Goal: Book appointment/travel/reservation: Book appointment/travel/reservation

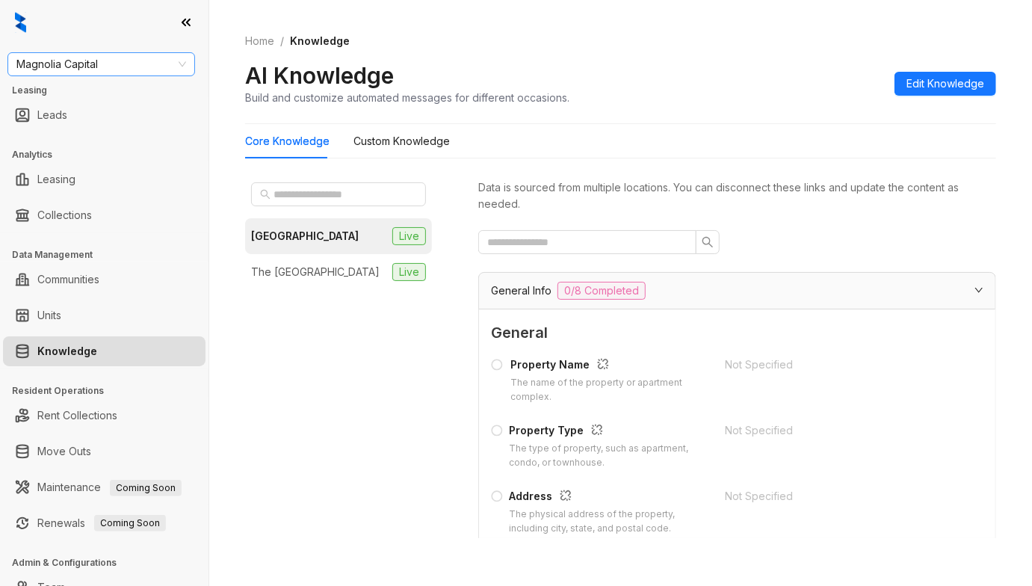
click at [112, 64] on span "Magnolia Capital" at bounding box center [101, 64] width 170 height 22
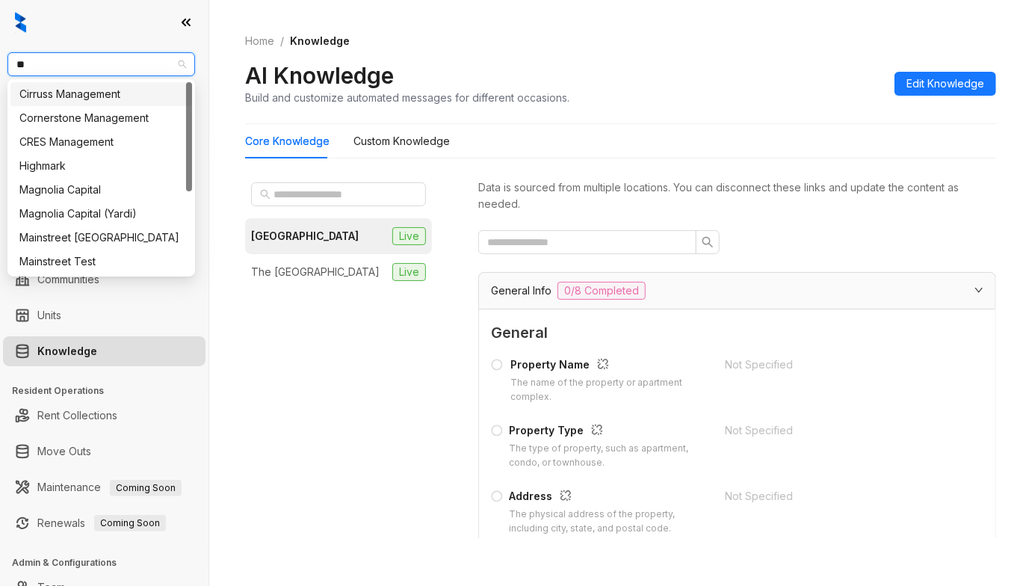
type input "***"
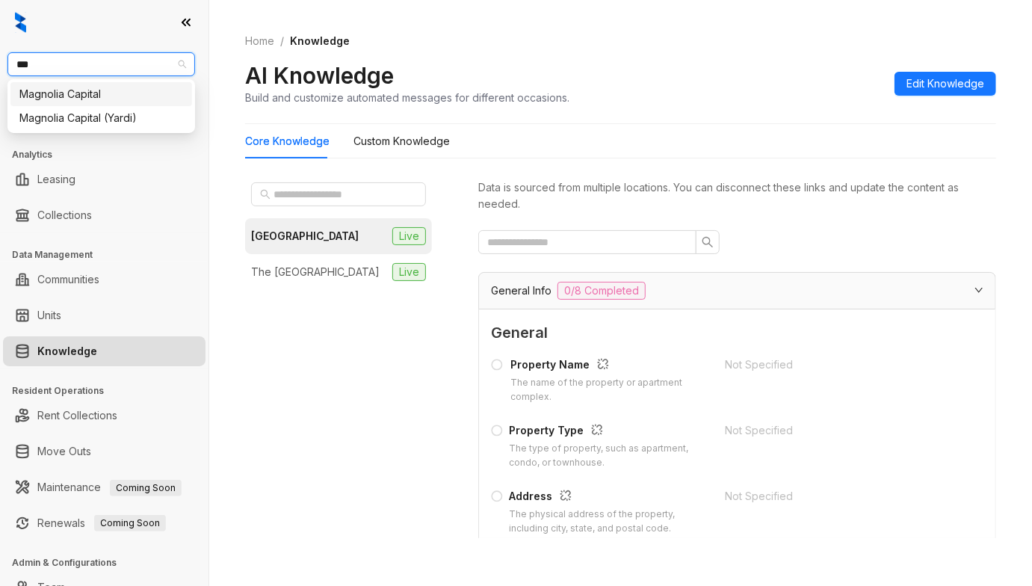
click at [96, 94] on div "Magnolia Capital" at bounding box center [101, 94] width 164 height 16
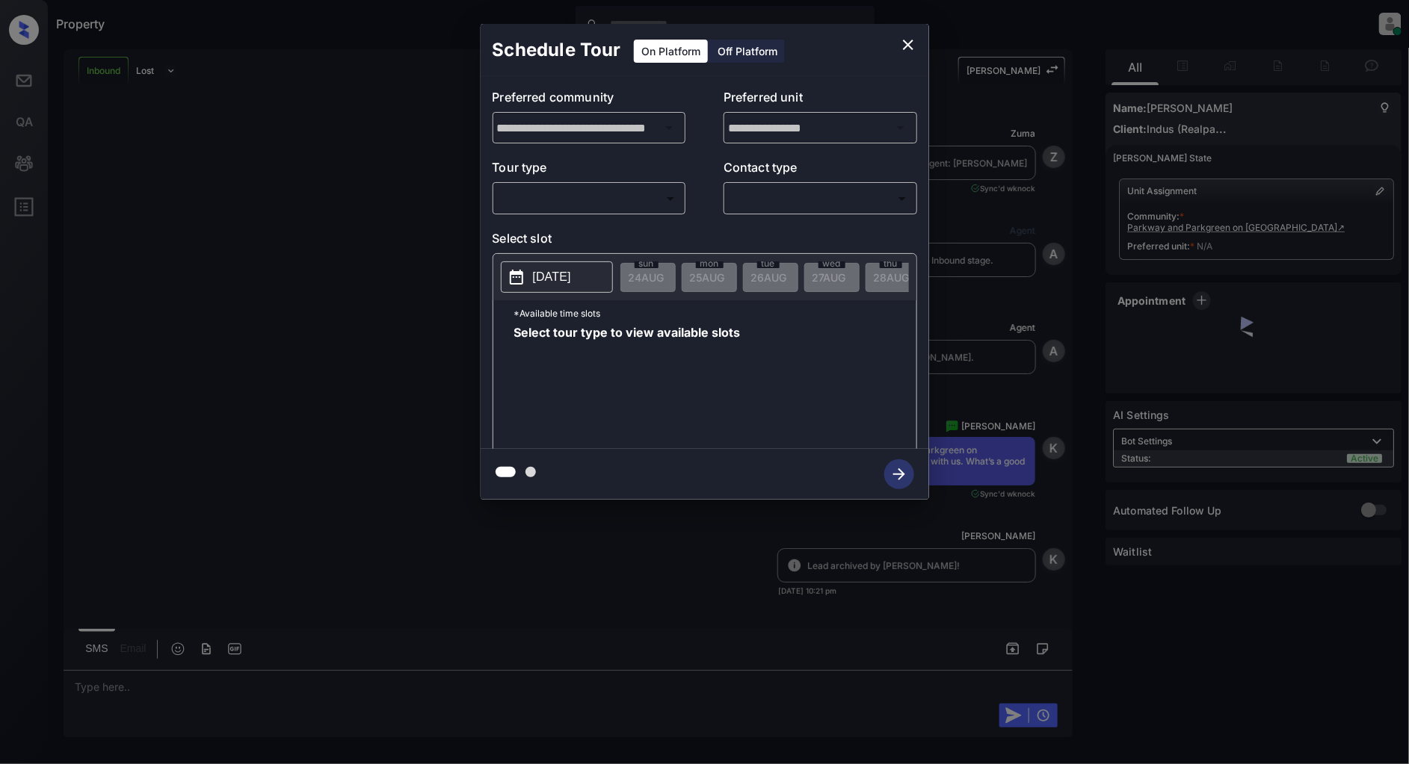
scroll to position [400, 0]
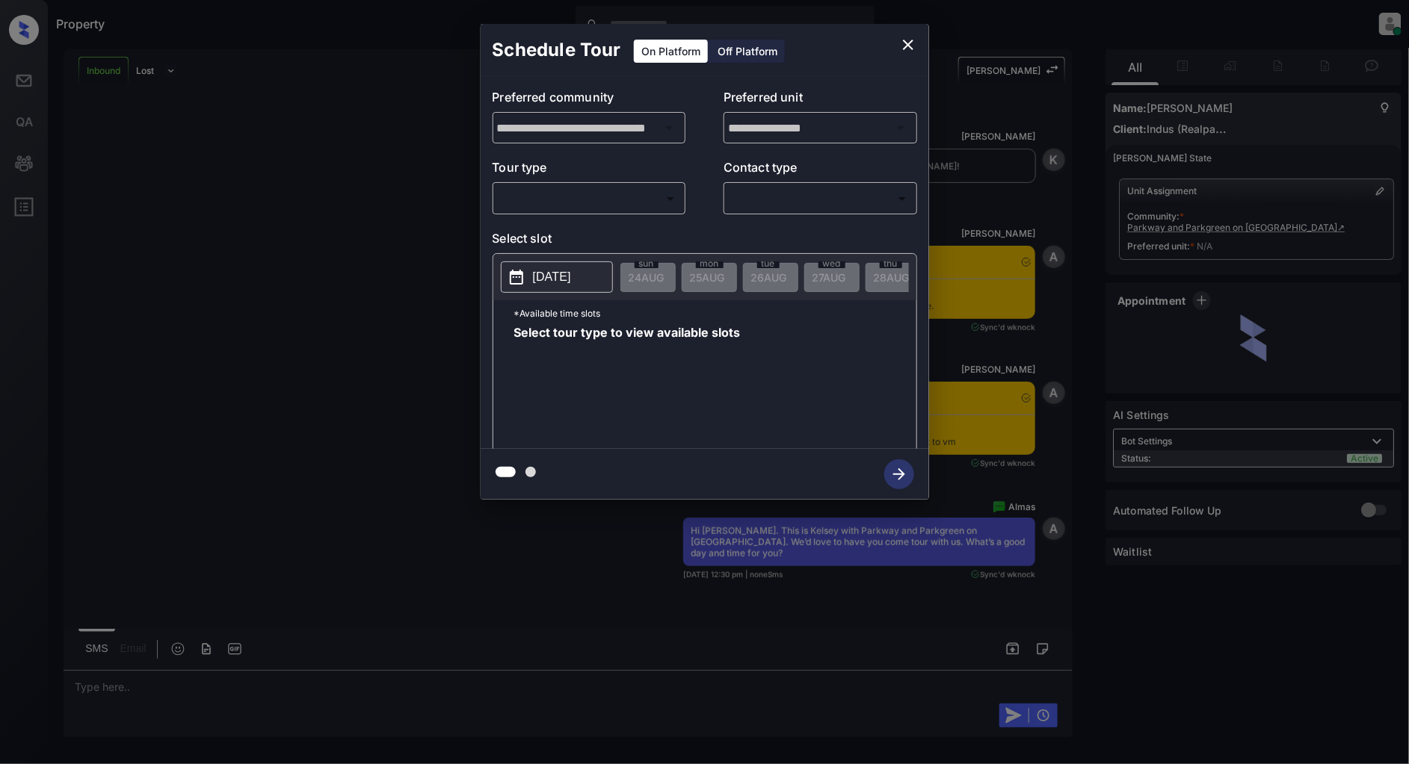
click at [589, 211] on body "Property Patrick Deasis Online Set yourself offline Set yourself on break Profi…" at bounding box center [704, 382] width 1409 height 764
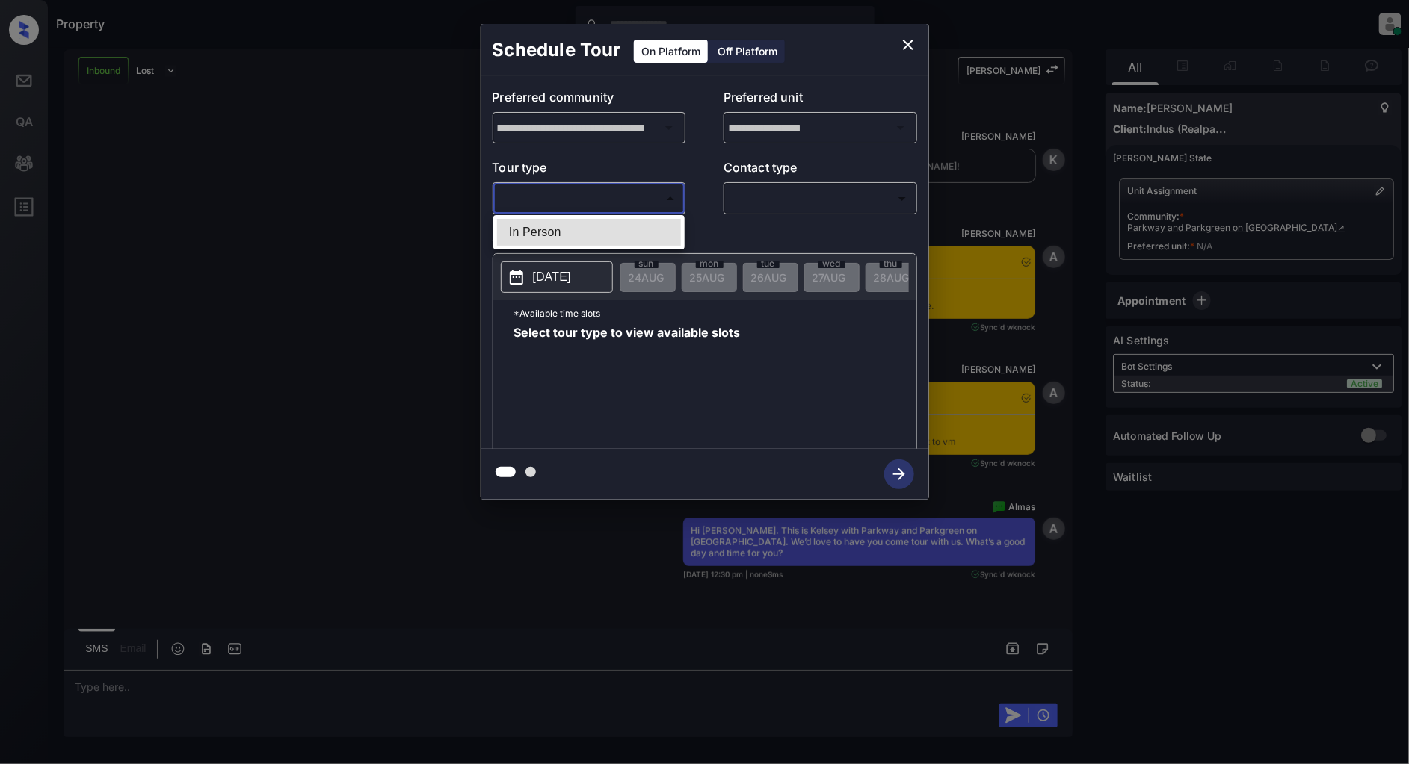
click at [580, 223] on li "In Person" at bounding box center [589, 232] width 184 height 27
type input "********"
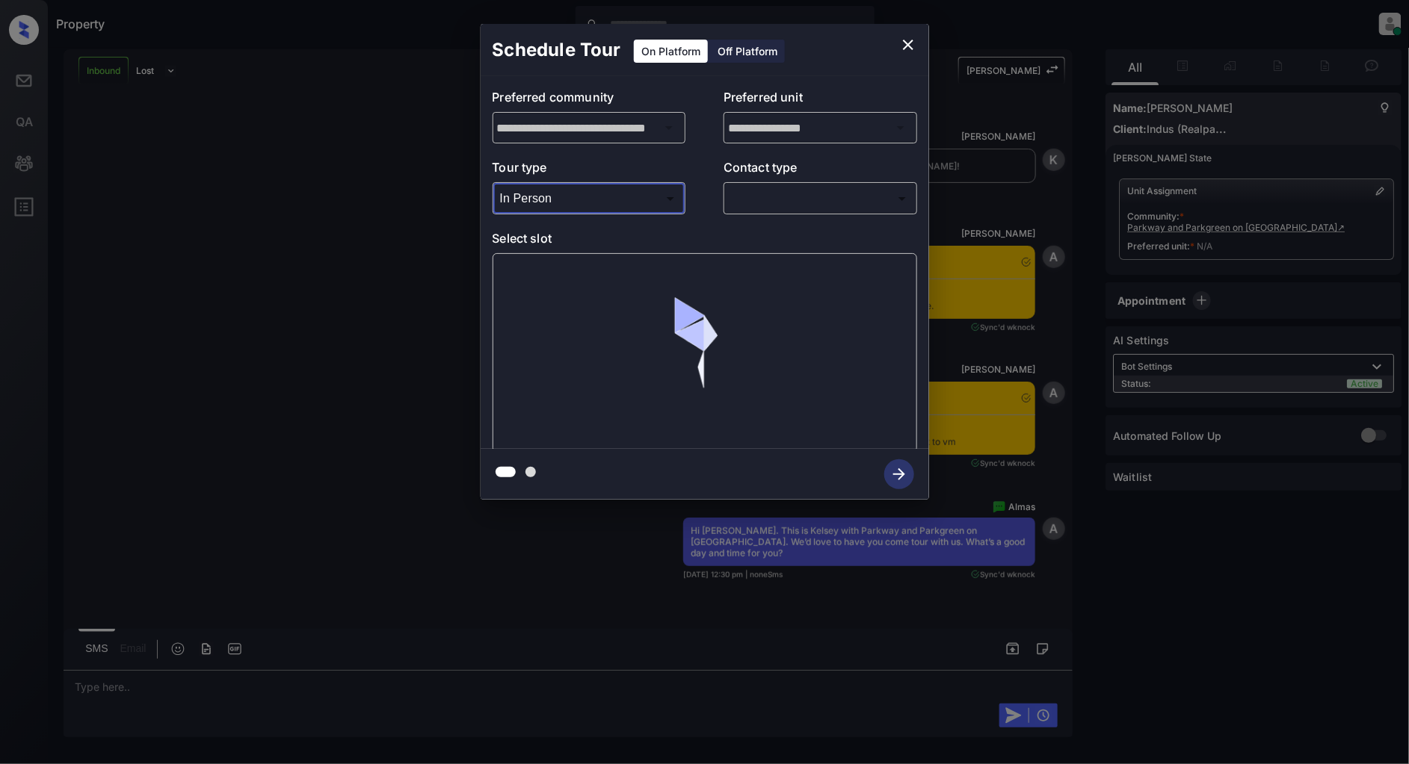
click at [730, 204] on body "Property Patrick Deasis Online Set yourself offline Set yourself on break Profi…" at bounding box center [704, 382] width 1409 height 764
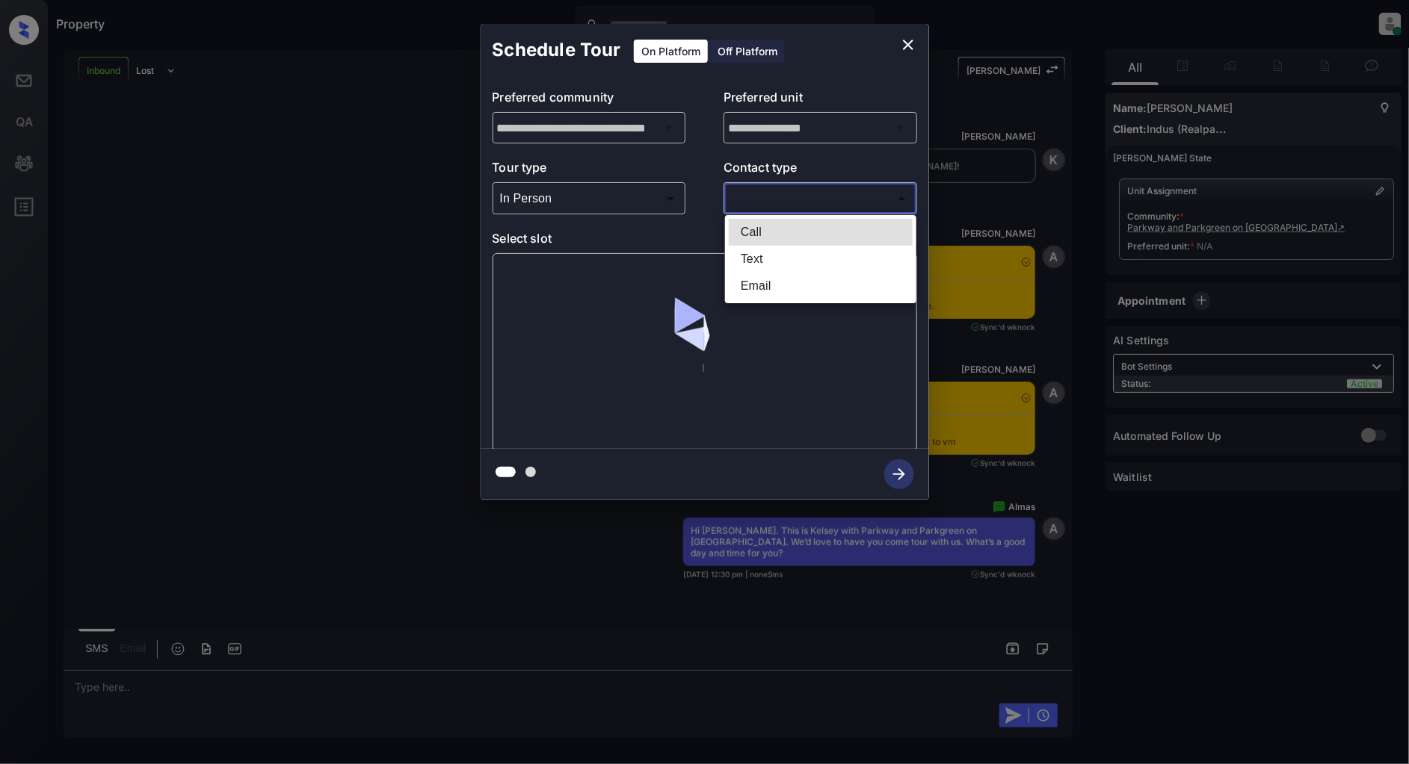
click at [751, 254] on li "Text" at bounding box center [821, 259] width 184 height 27
type input "****"
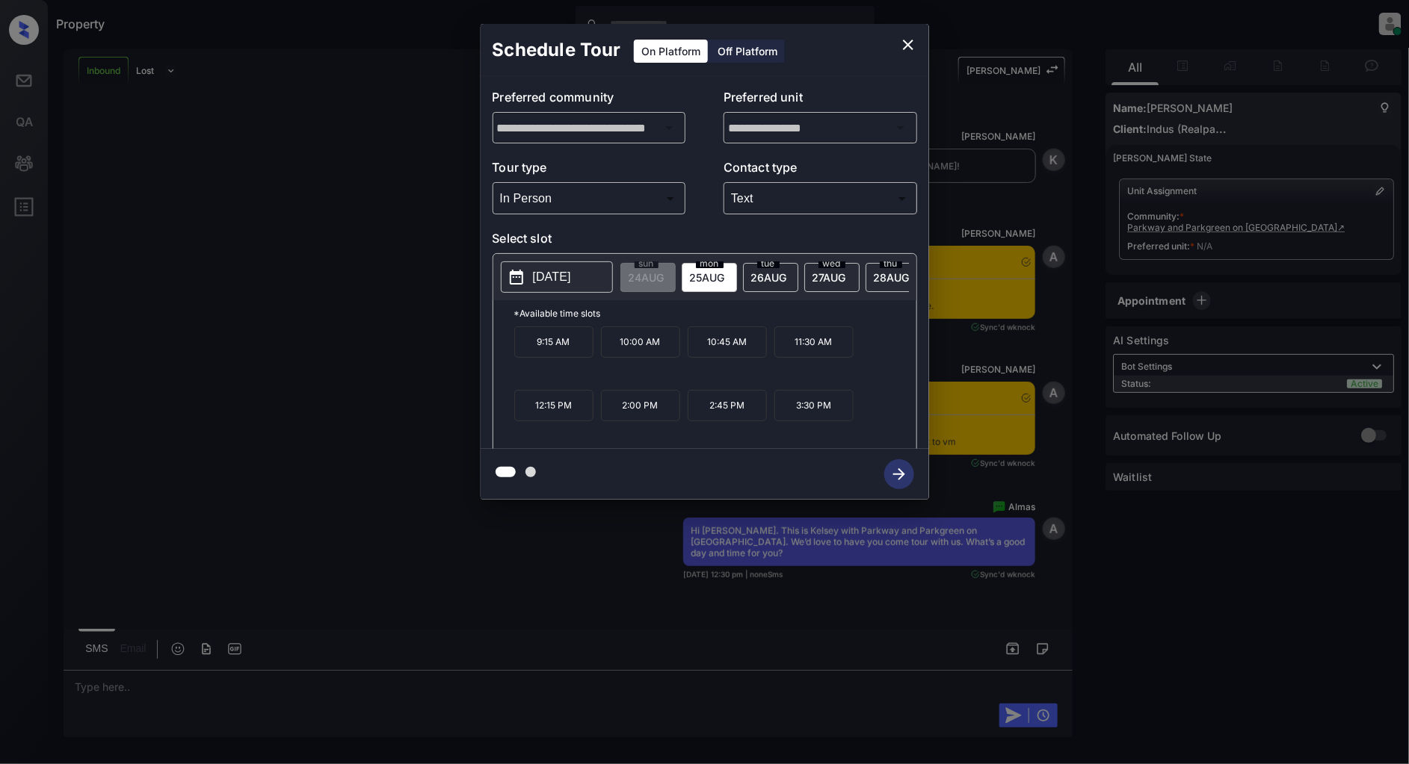
click at [570, 271] on p "2025-08-25" at bounding box center [552, 277] width 38 height 18
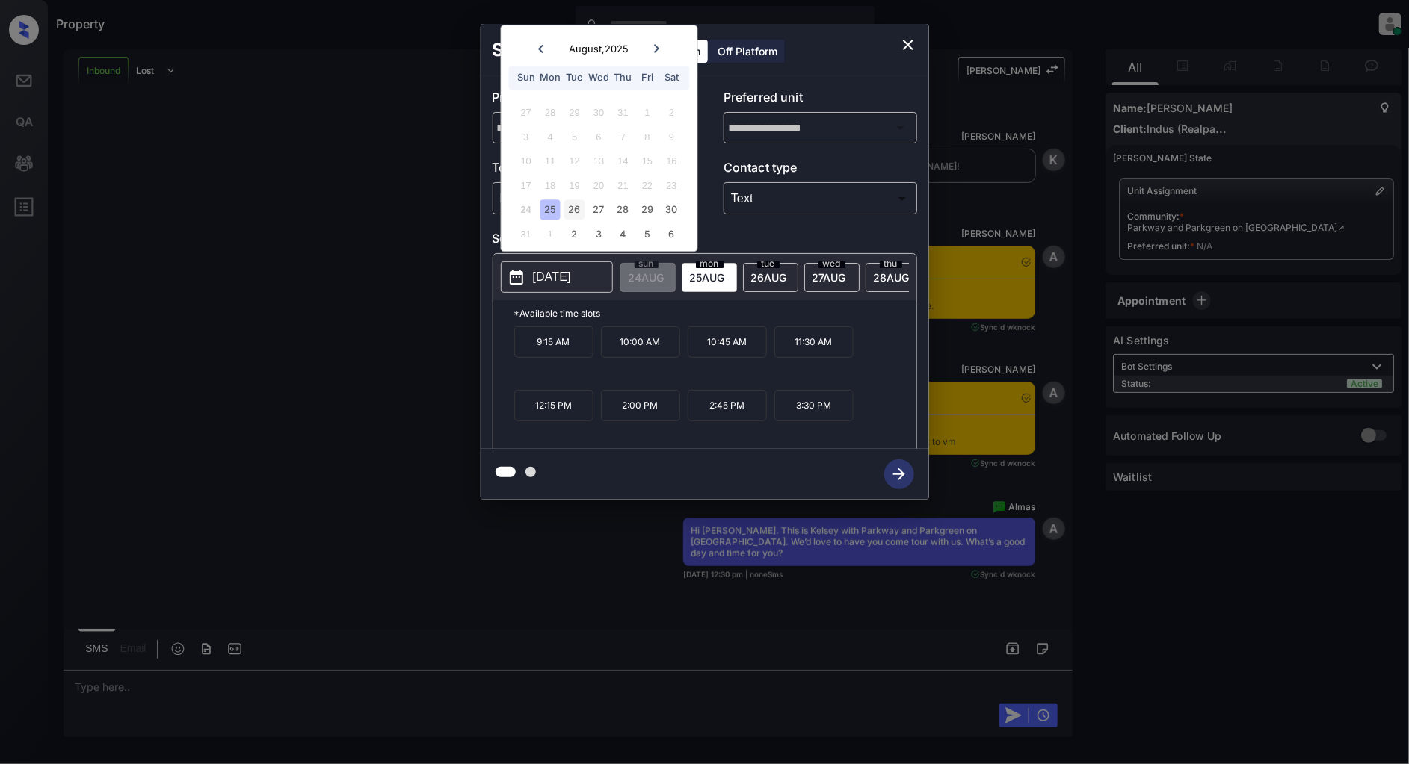
click at [578, 214] on div "26" at bounding box center [574, 210] width 20 height 20
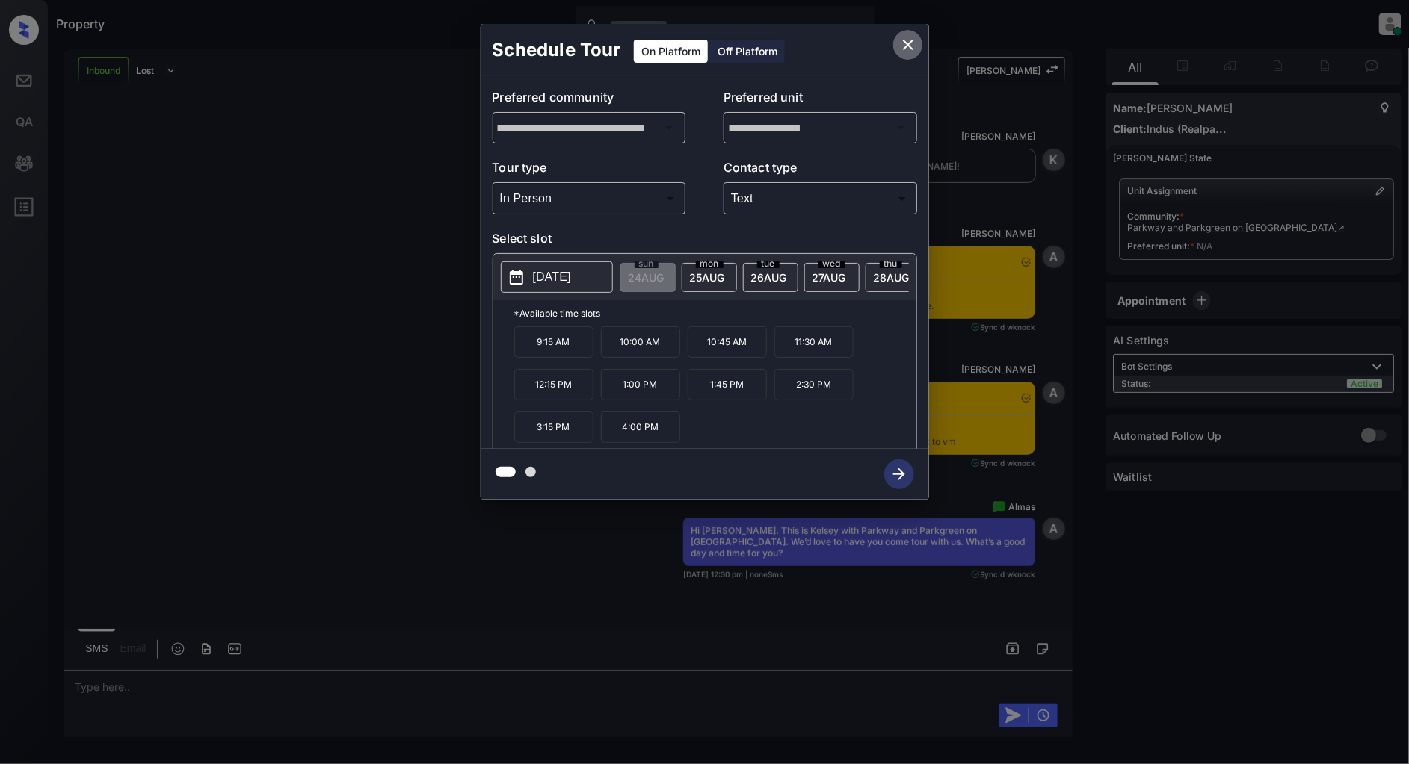
click at [904, 43] on icon "close" at bounding box center [908, 45] width 18 height 18
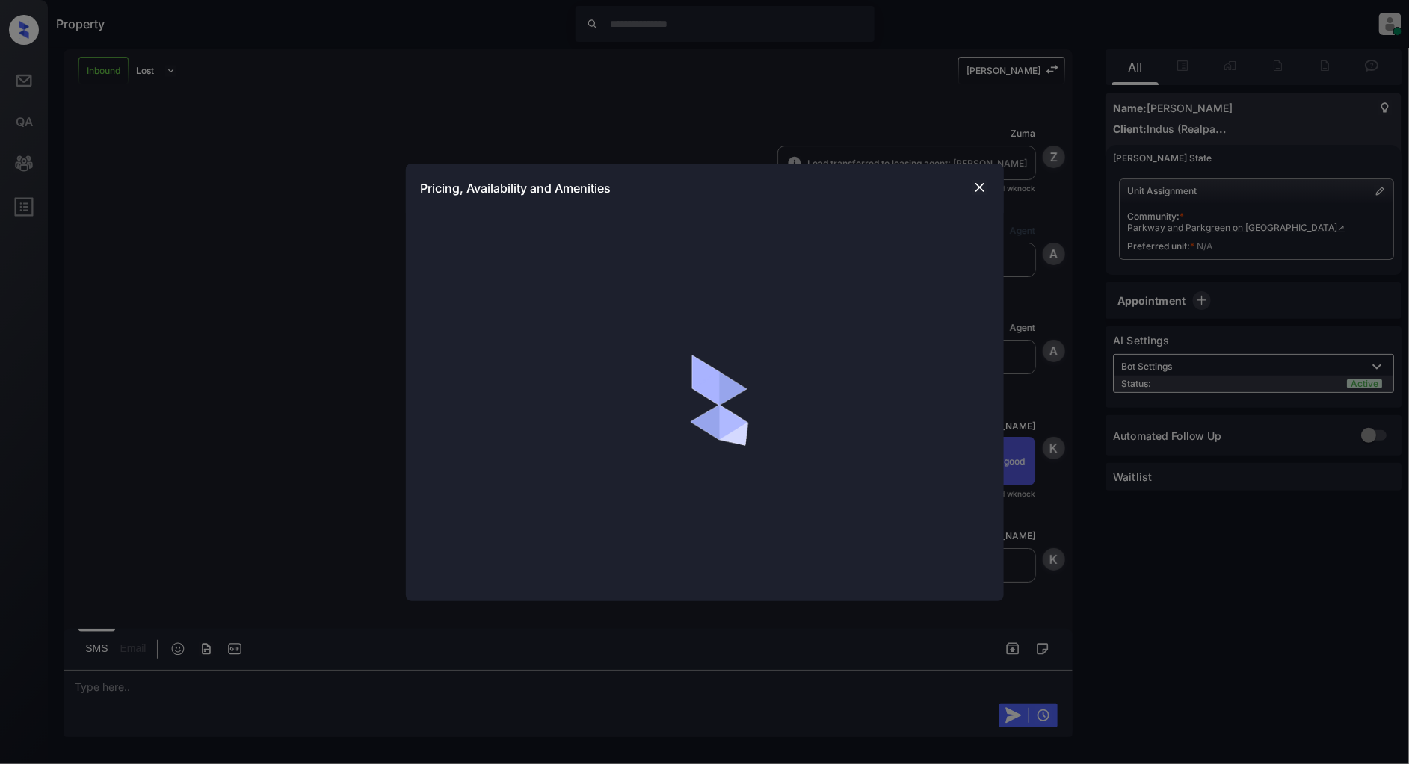
scroll to position [400, 0]
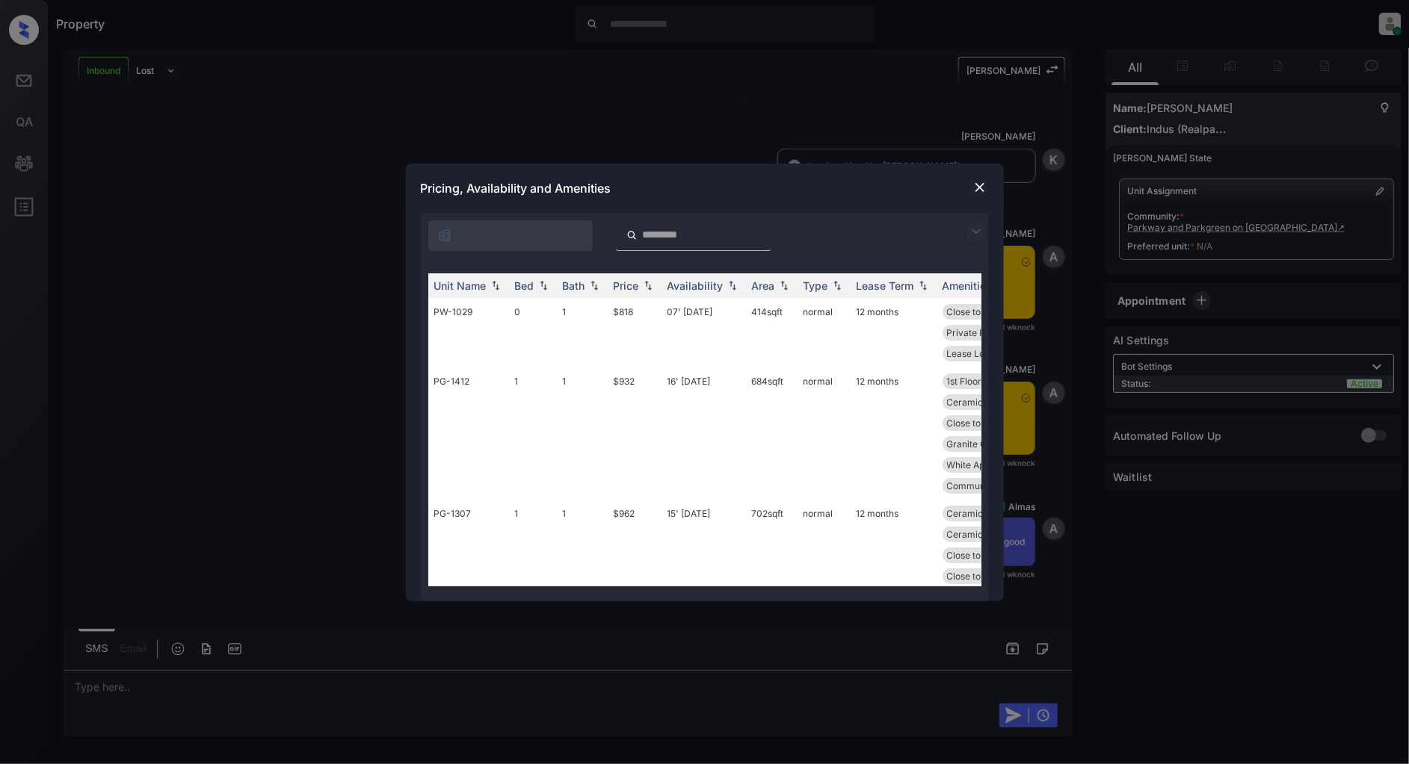
click at [979, 230] on img at bounding box center [976, 232] width 18 height 18
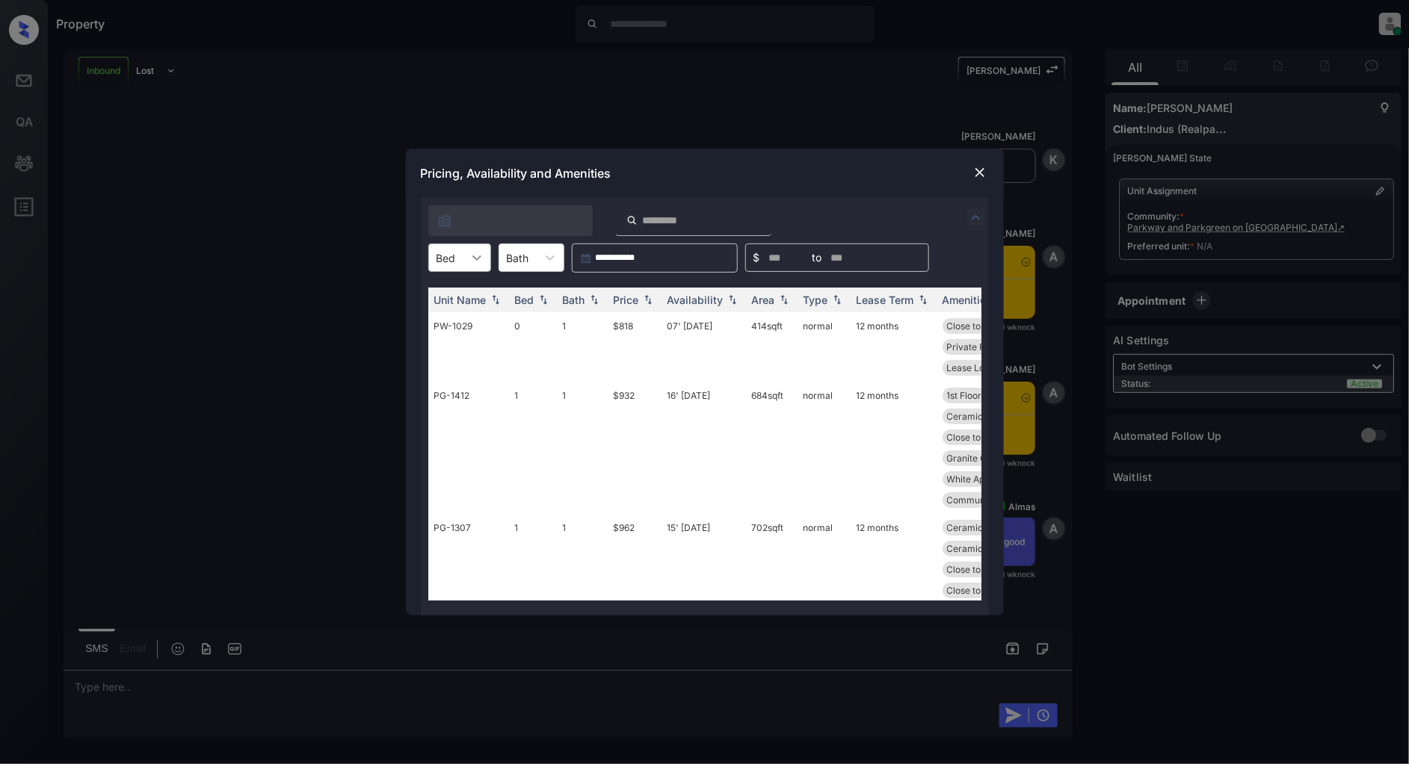
click at [474, 265] on div at bounding box center [476, 257] width 27 height 27
click at [451, 342] on div "2" at bounding box center [459, 348] width 63 height 27
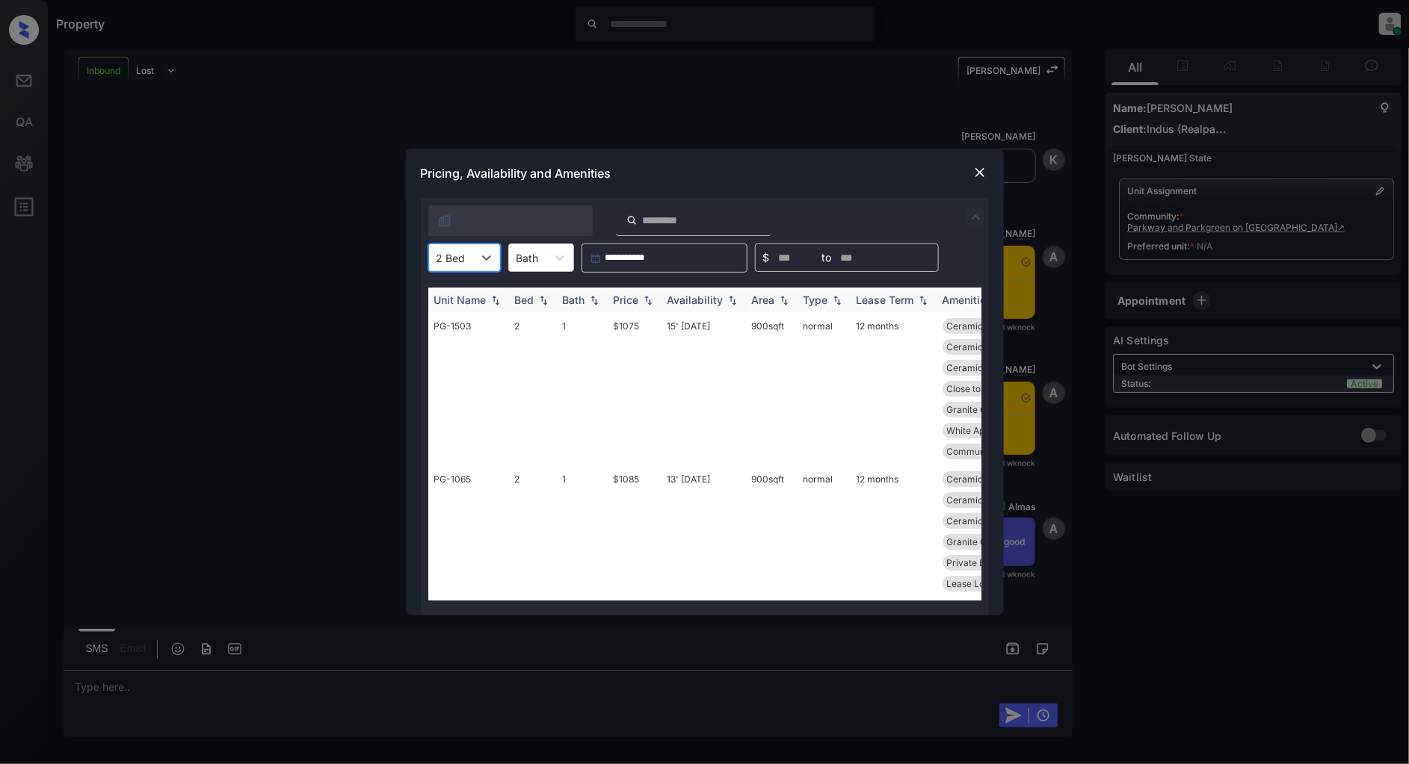
click at [655, 296] on img at bounding box center [647, 300] width 15 height 10
click at [654, 296] on img at bounding box center [647, 299] width 15 height 11
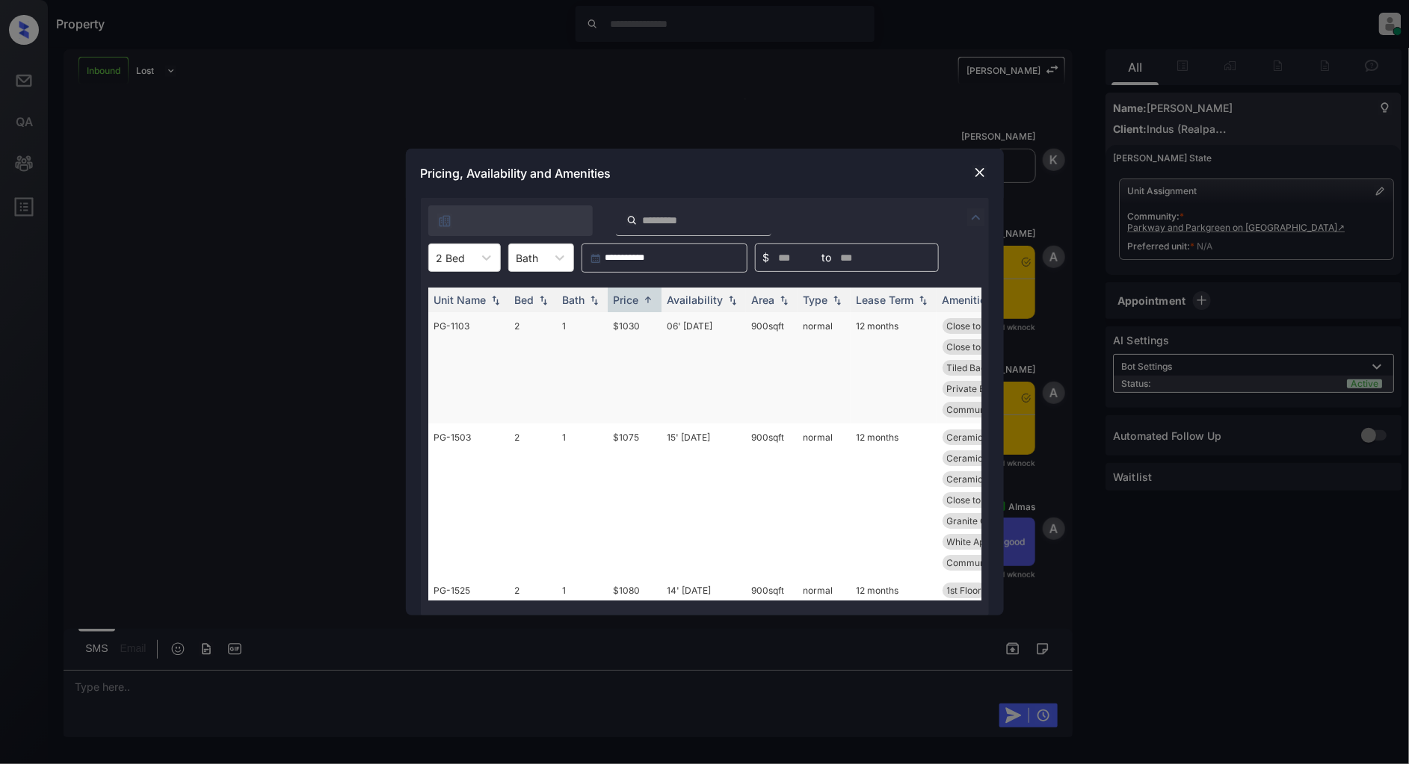
click at [608, 318] on td "$1030" at bounding box center [635, 367] width 54 height 111
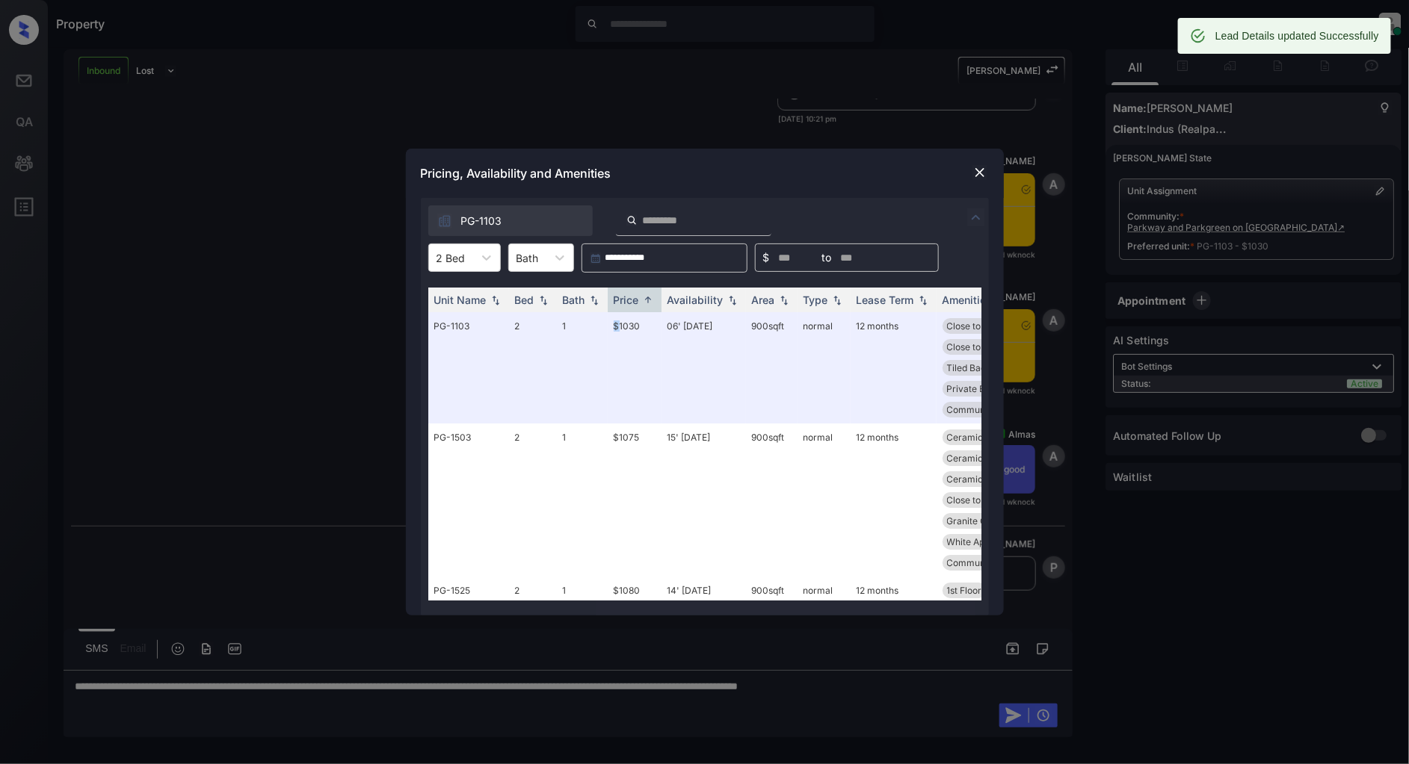
scroll to position [498, 0]
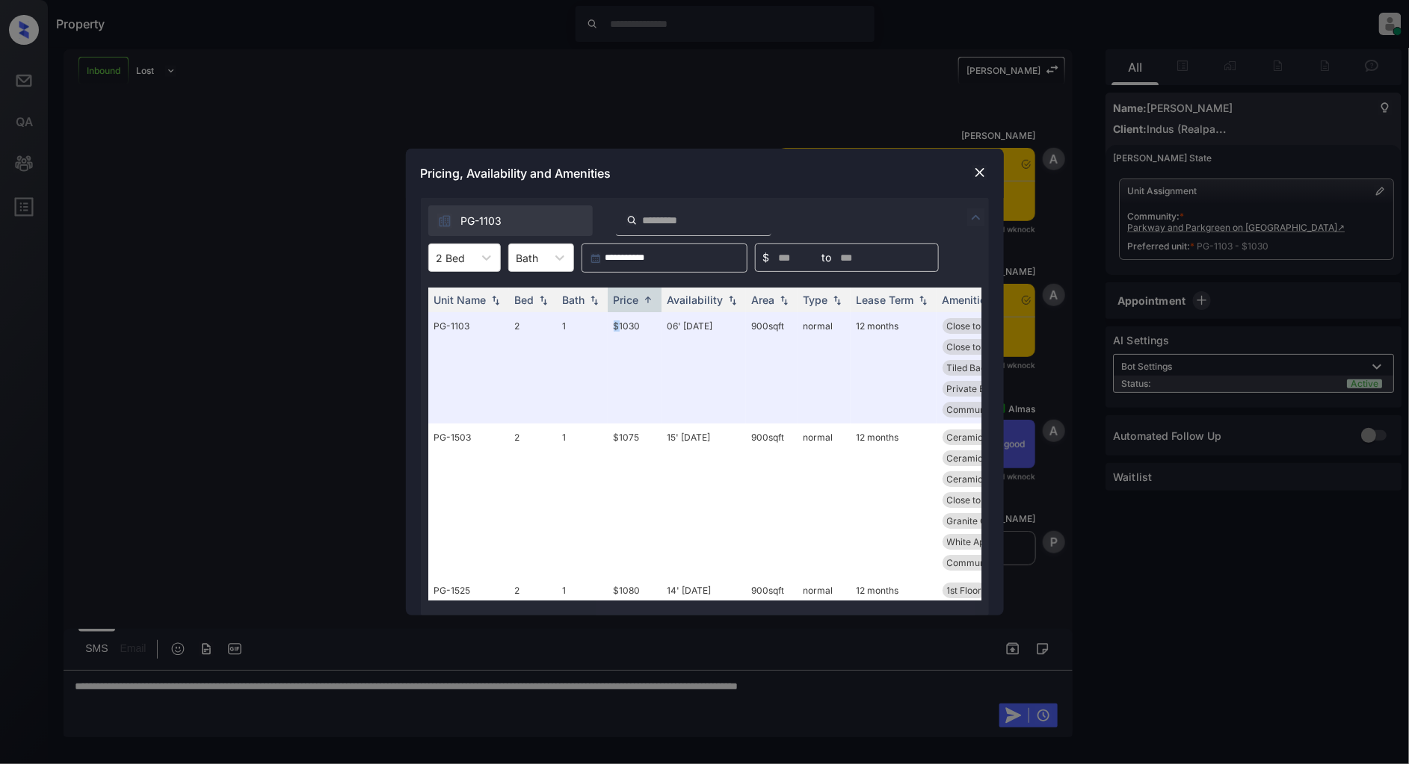
click at [981, 170] on img at bounding box center [979, 172] width 15 height 15
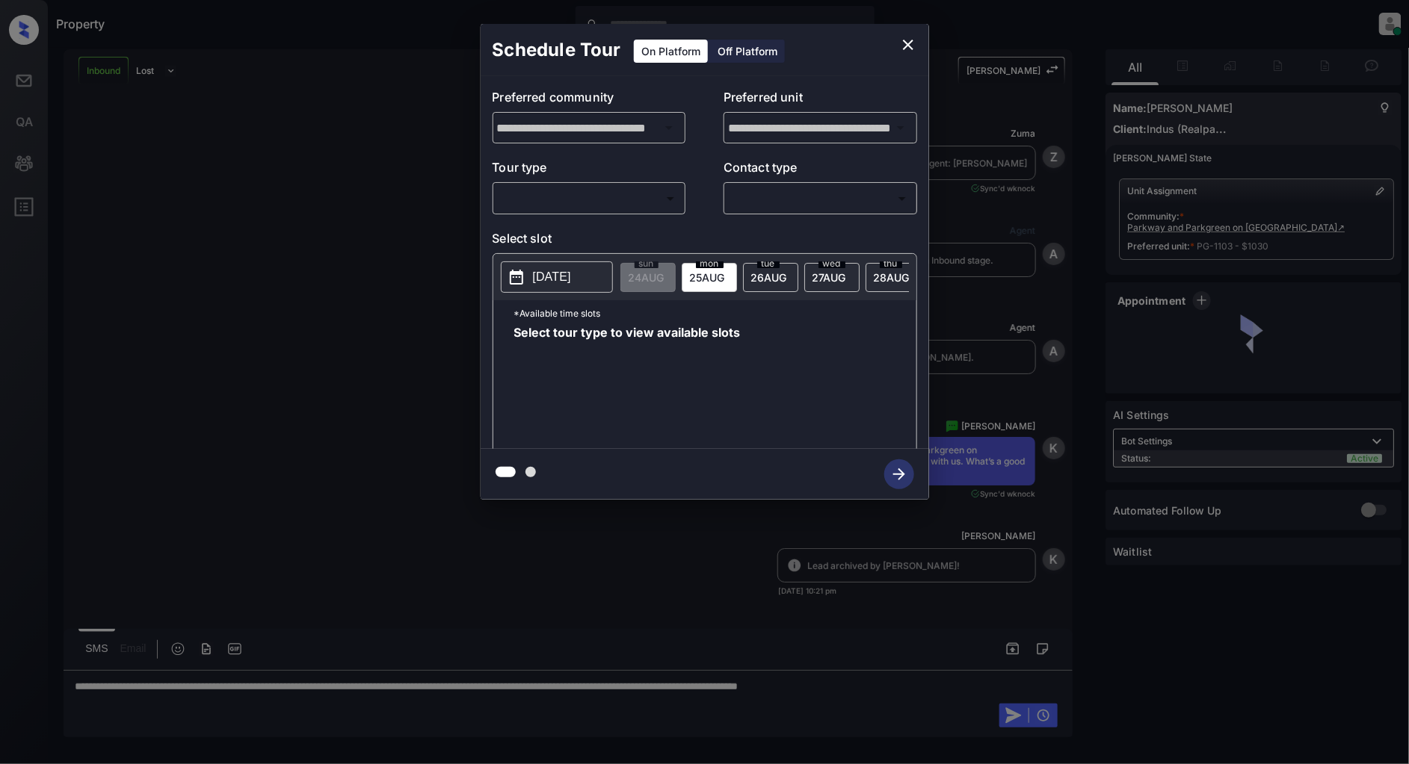
scroll to position [498, 0]
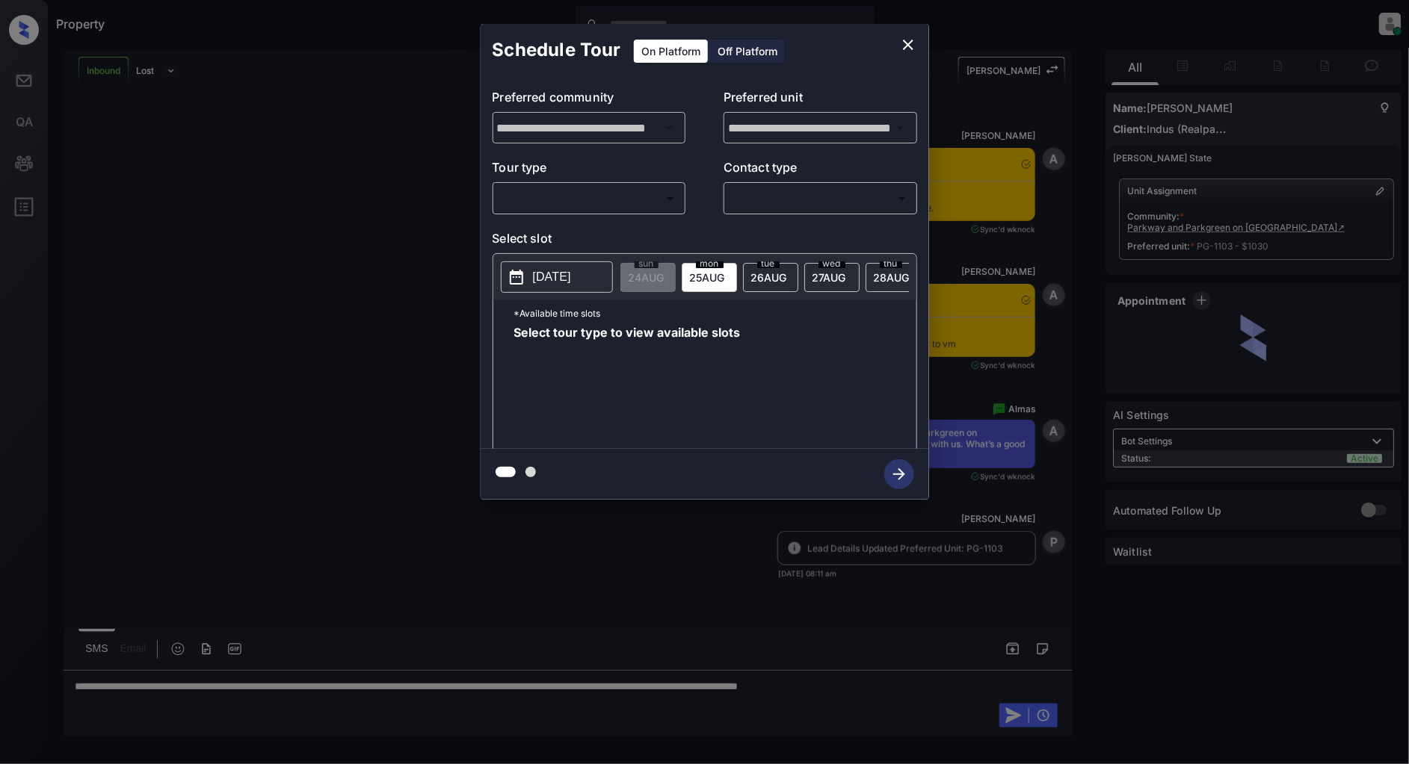
click at [595, 204] on body "Property [PERSON_NAME] Online Set yourself offline Set yourself on break Profil…" at bounding box center [704, 382] width 1409 height 764
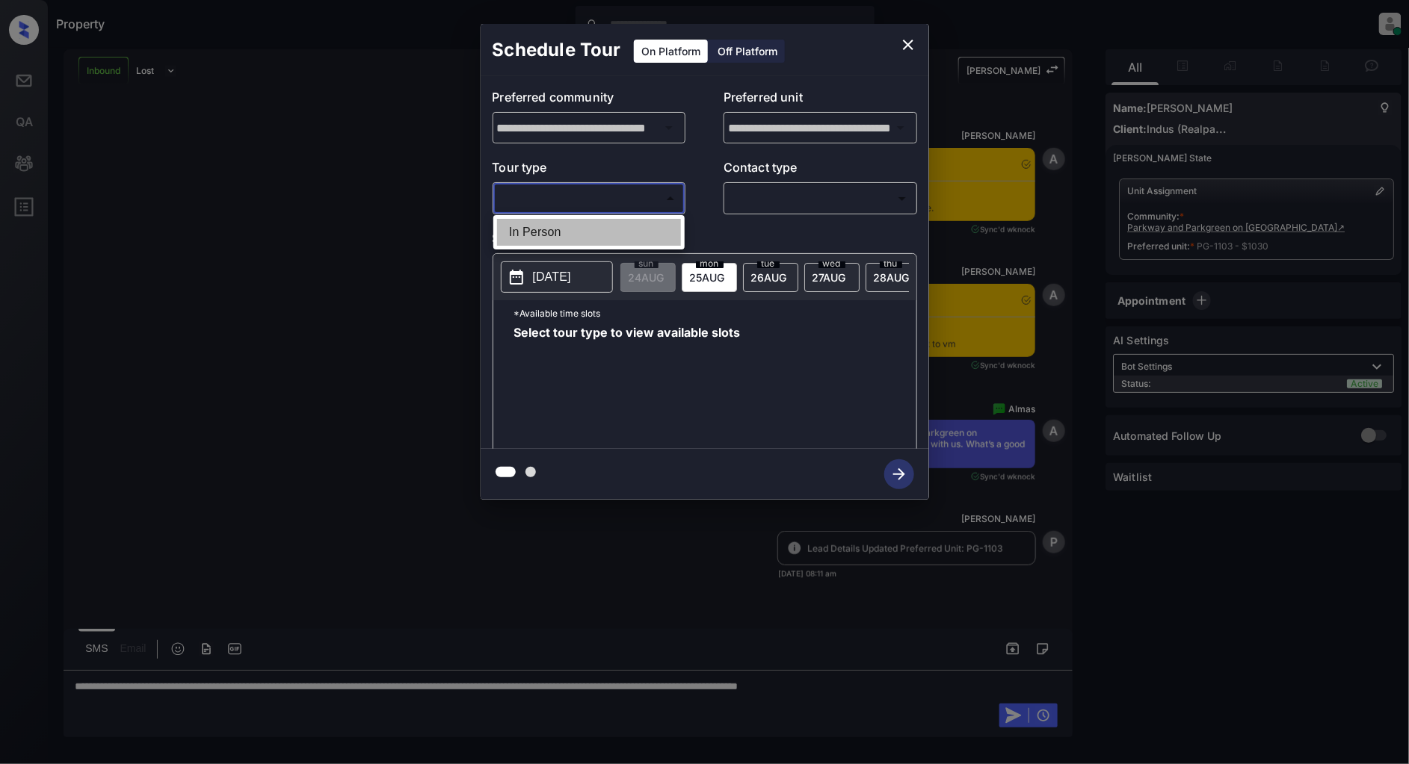
click at [575, 229] on li "In Person" at bounding box center [589, 232] width 184 height 27
type input "********"
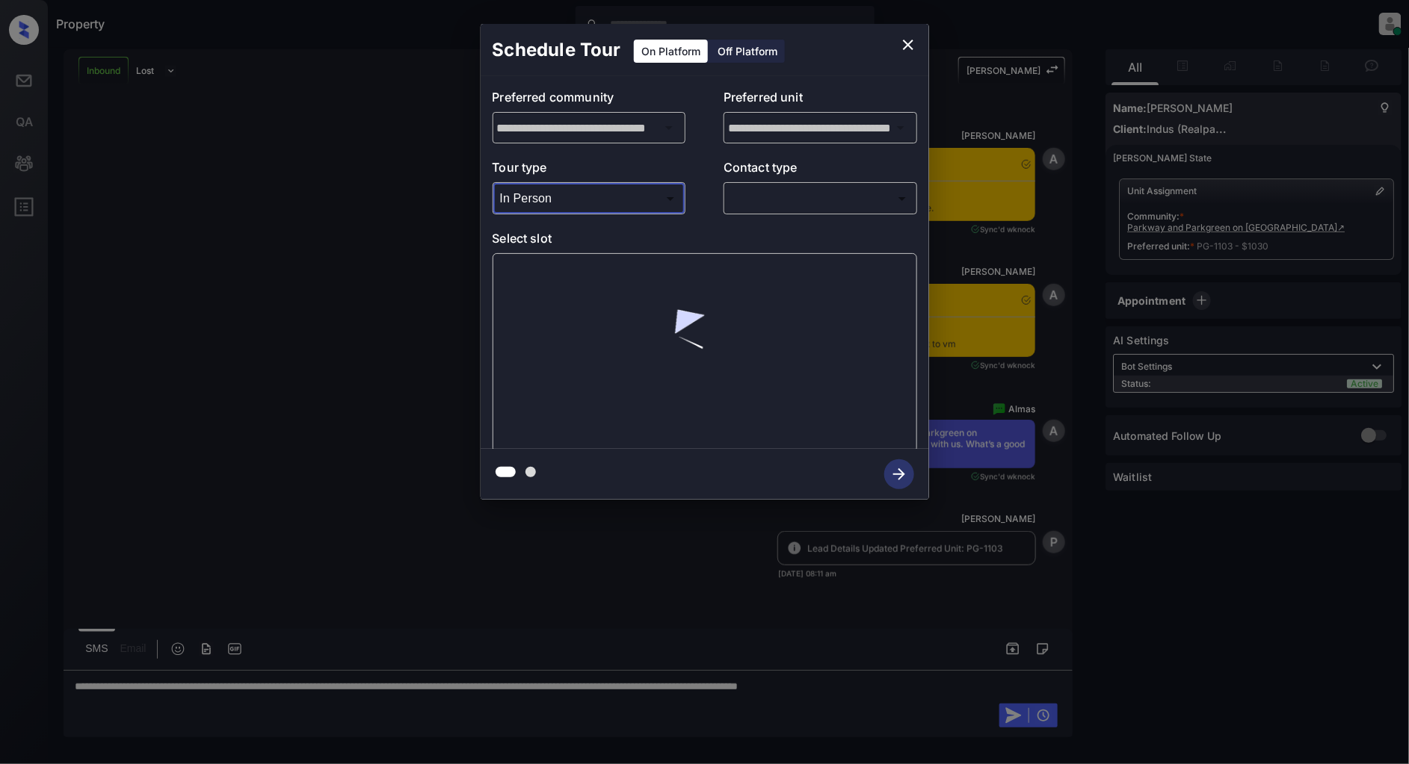
click at [797, 198] on body "Property [PERSON_NAME] Online Set yourself offline Set yourself on break Profil…" at bounding box center [704, 382] width 1409 height 764
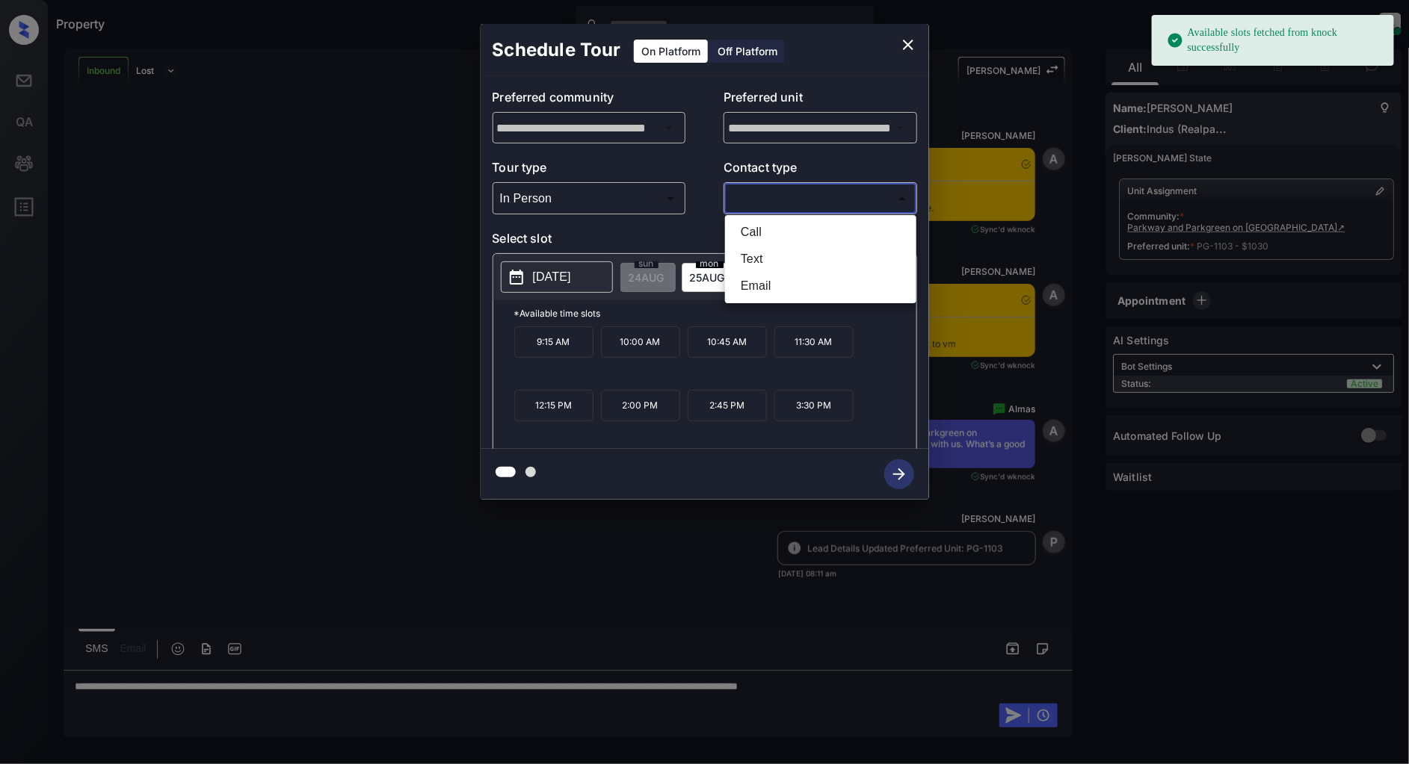
click at [781, 240] on li "Call" at bounding box center [821, 232] width 184 height 27
type input "****"
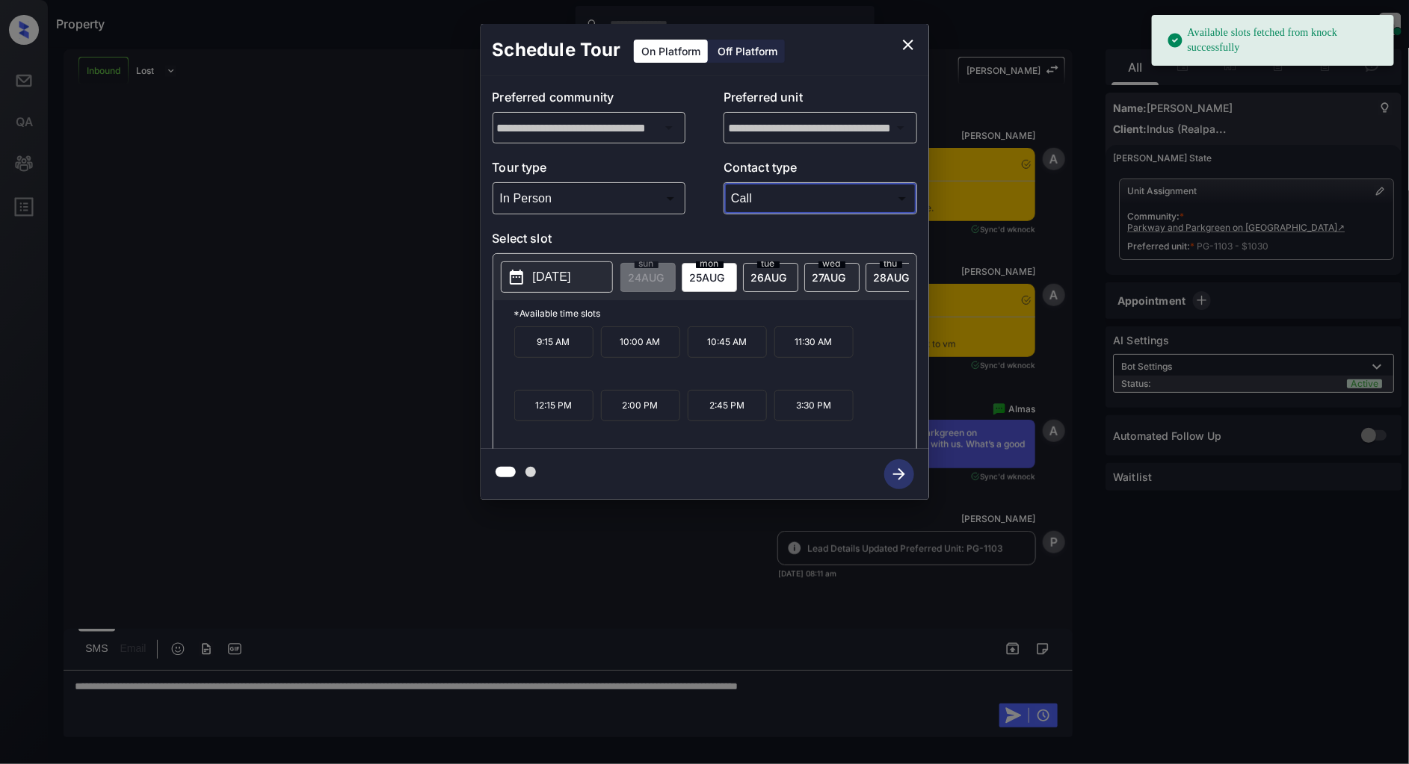
click at [770, 287] on div "[DATE]" at bounding box center [770, 277] width 55 height 29
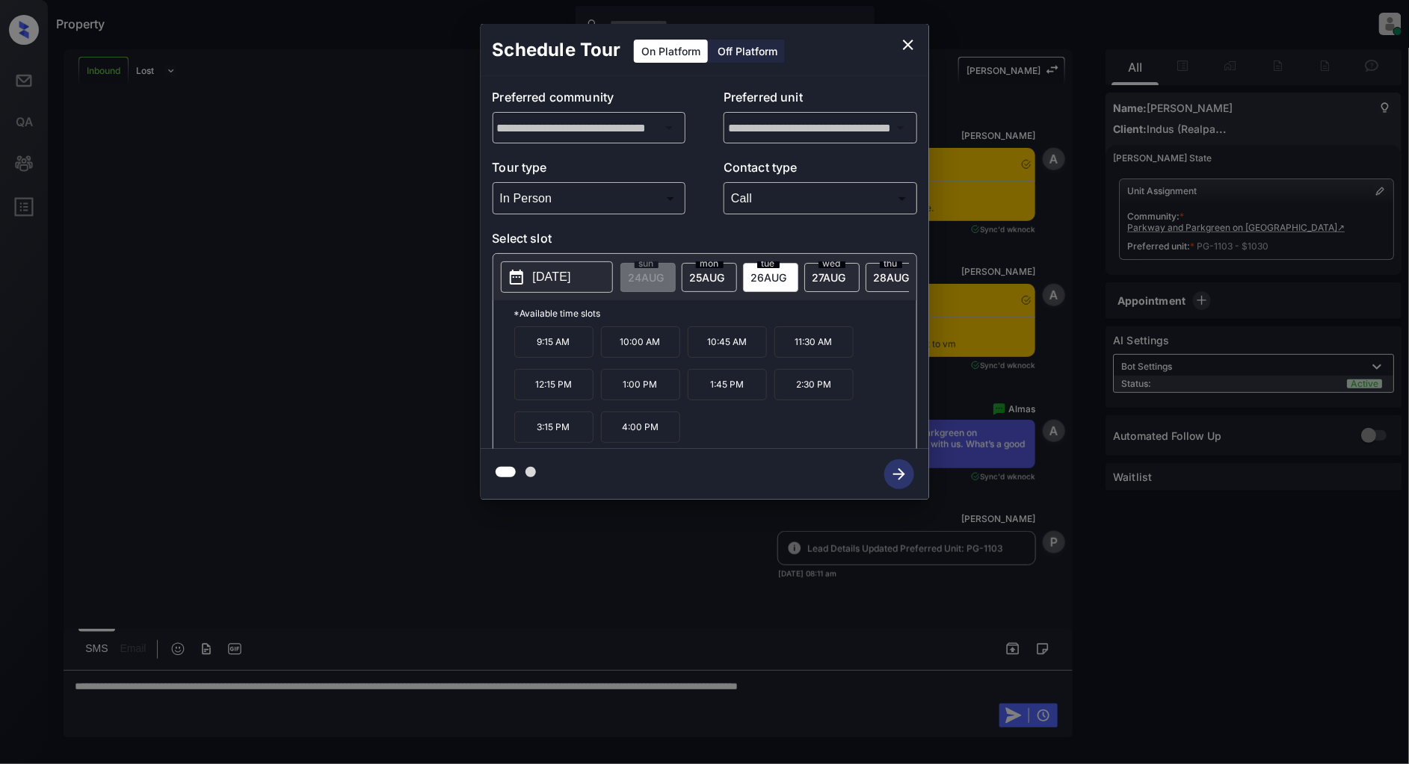
click at [639, 442] on p "4:00 PM" at bounding box center [640, 427] width 79 height 31
click at [904, 480] on icon "button" at bounding box center [899, 475] width 30 height 30
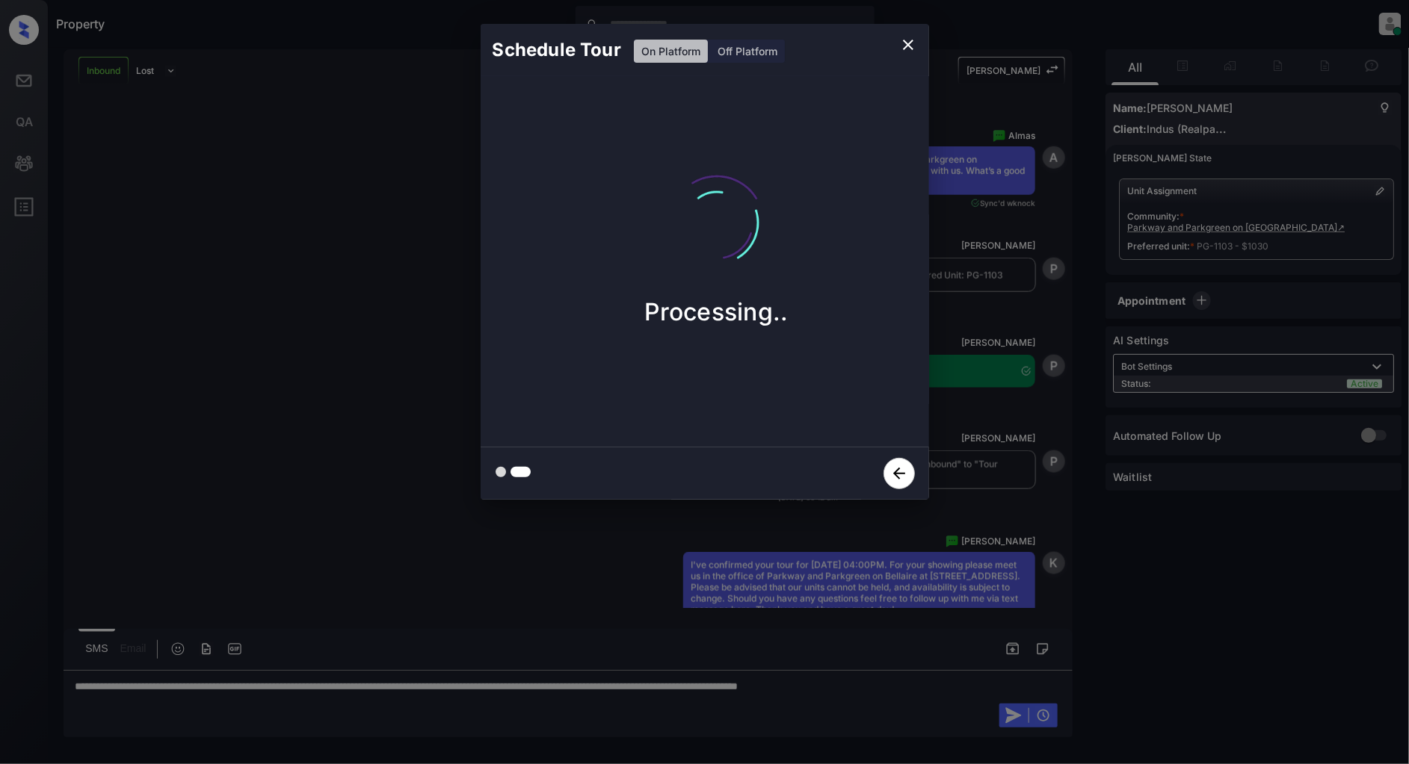
scroll to position [838, 0]
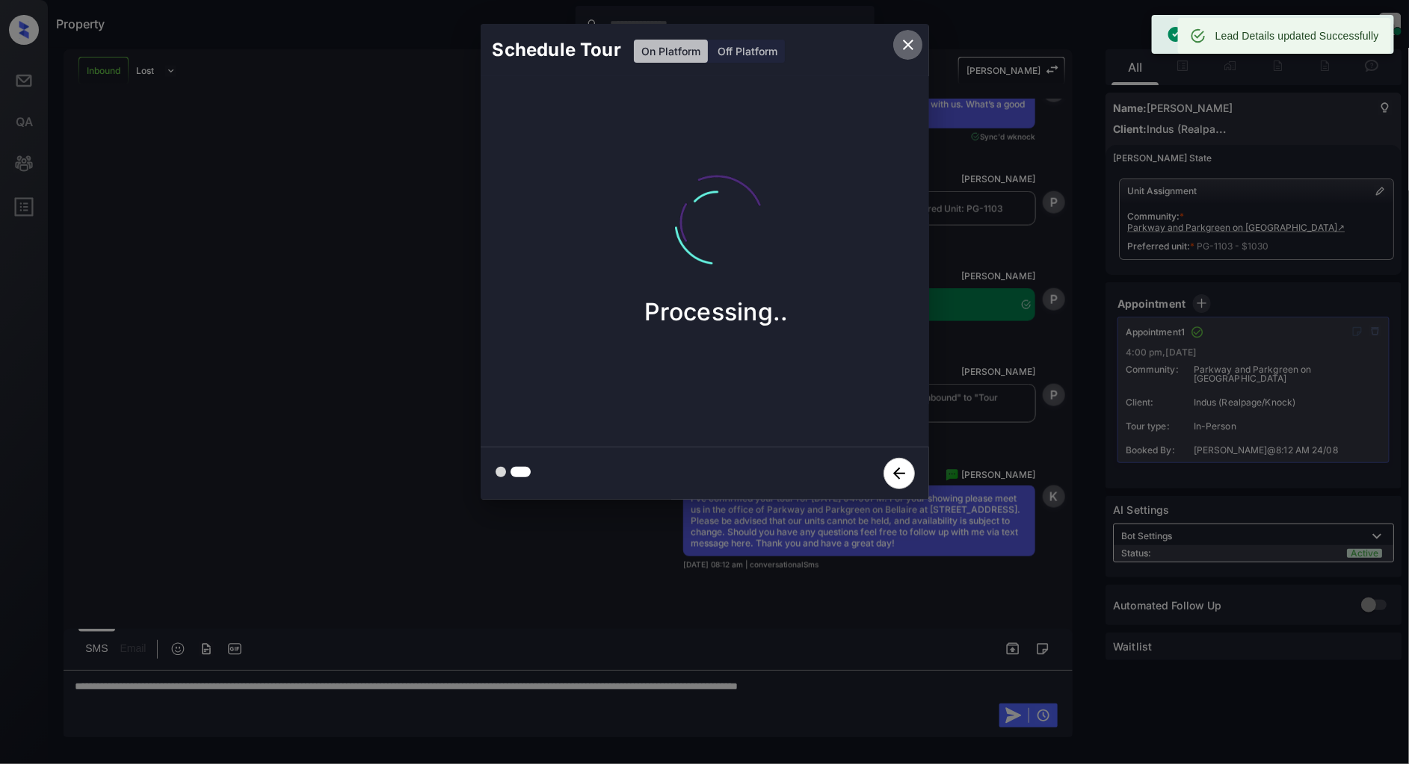
click at [912, 40] on icon "close" at bounding box center [908, 45] width 18 height 18
